Goal: Information Seeking & Learning: Learn about a topic

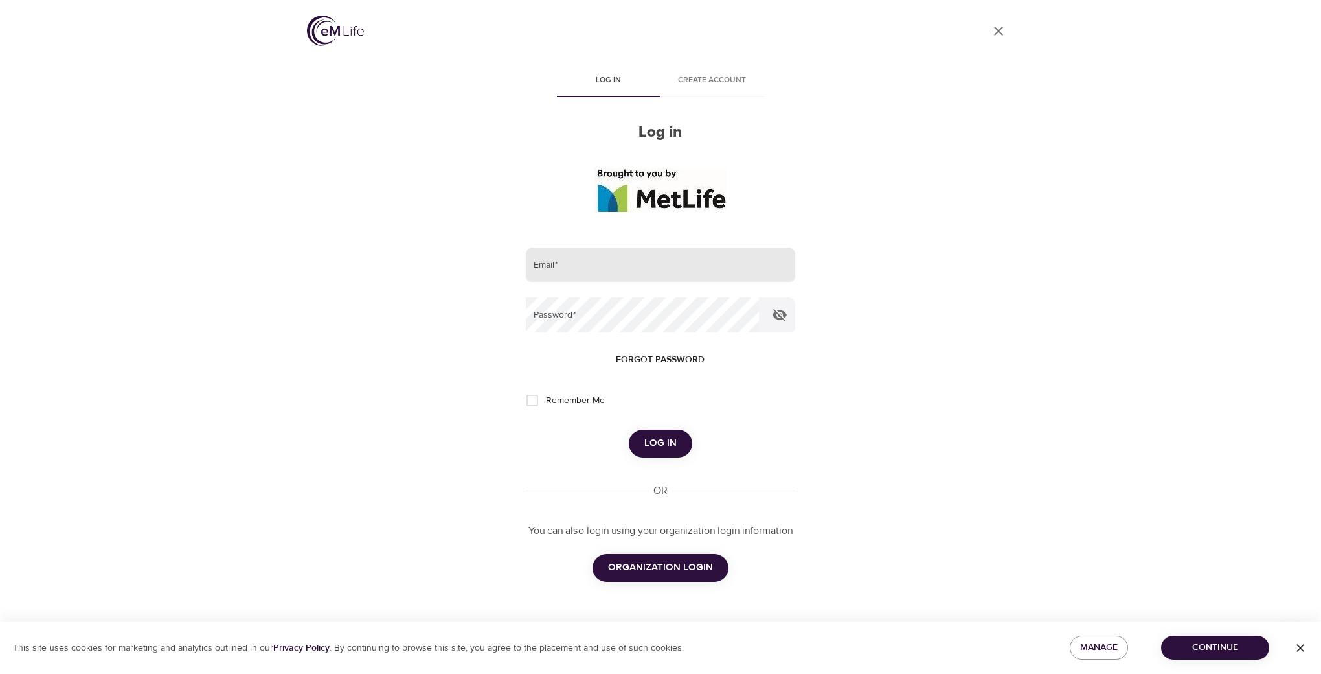
click at [628, 261] on input "email" at bounding box center [660, 264] width 269 height 35
click at [619, 573] on span "ORGANIZATION LOGIN" at bounding box center [660, 567] width 105 height 17
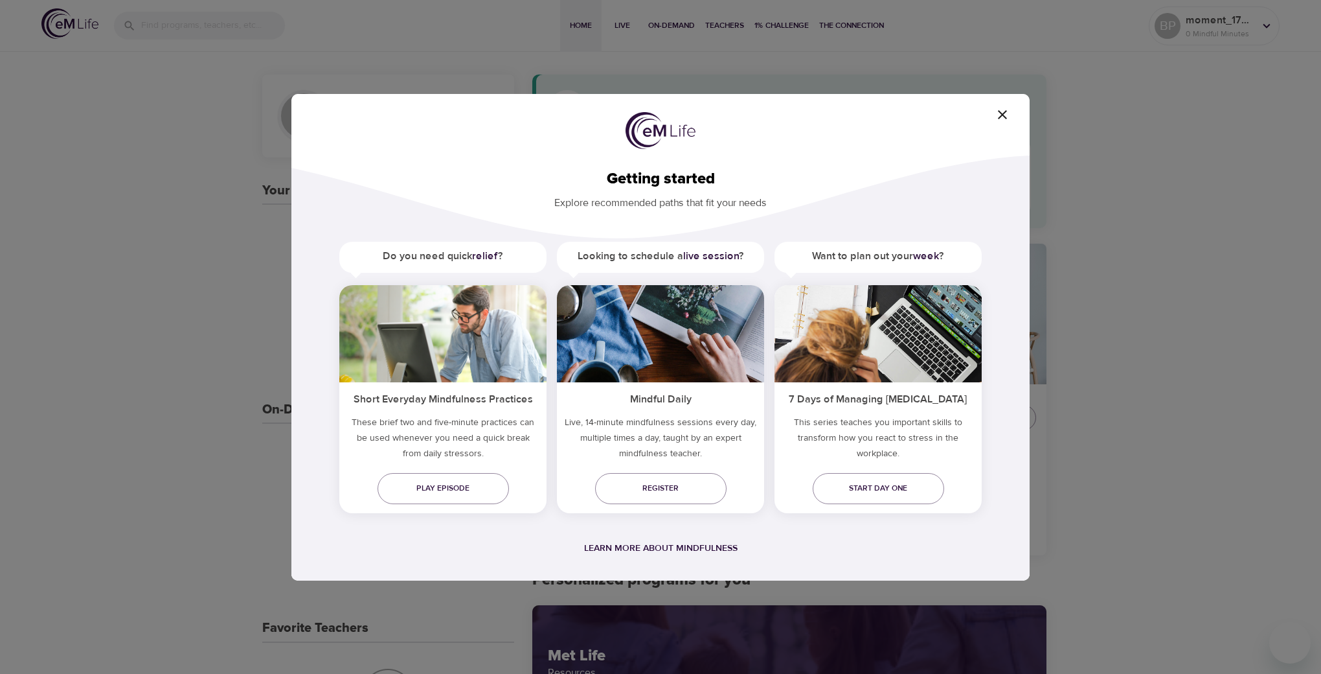
click at [1003, 114] on icon "button" at bounding box center [1002, 114] width 9 height 9
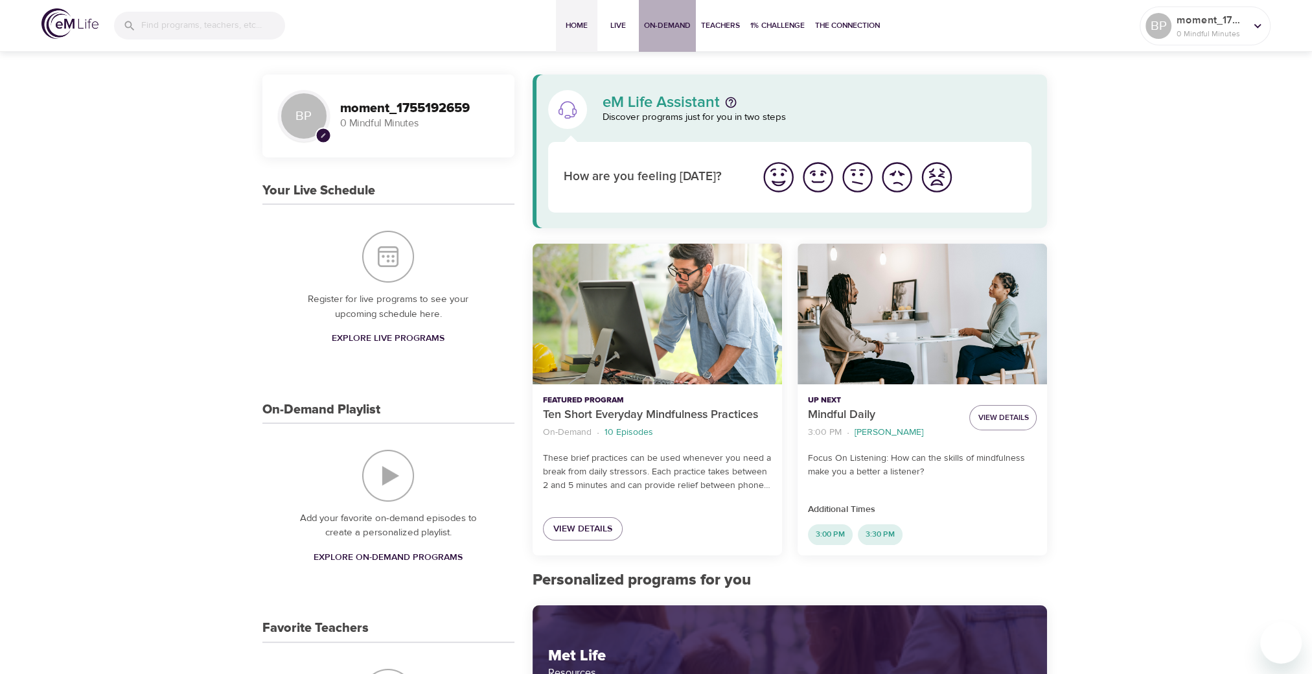
click at [674, 21] on span "On-Demand" at bounding box center [667, 26] width 47 height 14
